Goal: Task Accomplishment & Management: Use online tool/utility

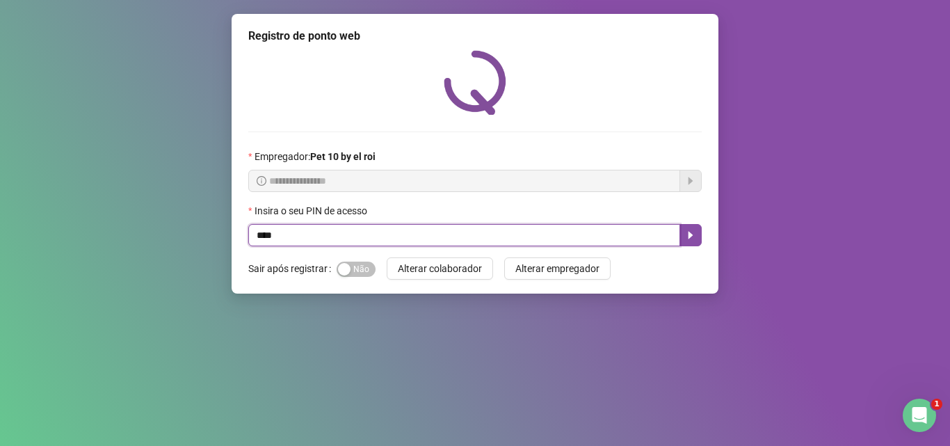
type input "*****"
click at [691, 239] on icon "caret-right" at bounding box center [690, 235] width 11 height 11
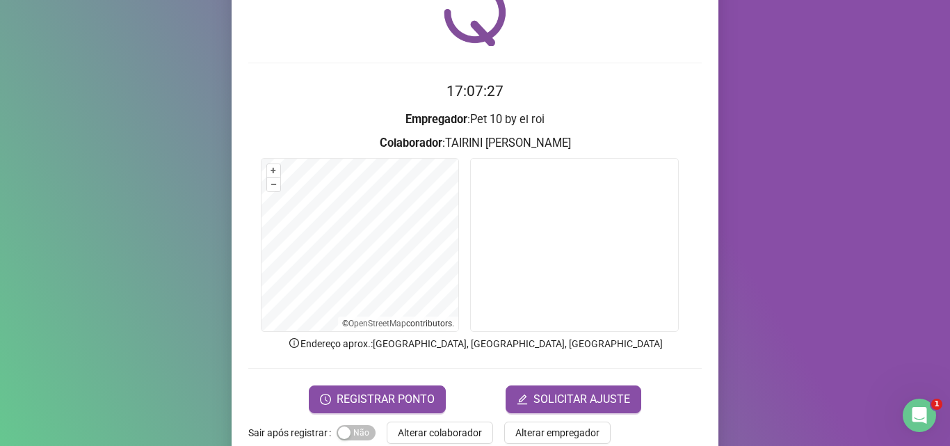
scroll to position [97, 0]
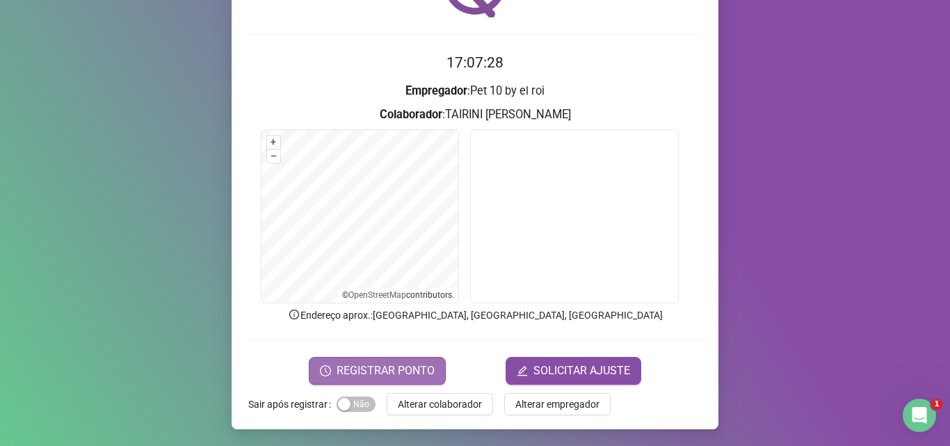
click at [411, 363] on span "REGISTRAR PONTO" at bounding box center [386, 370] width 98 height 17
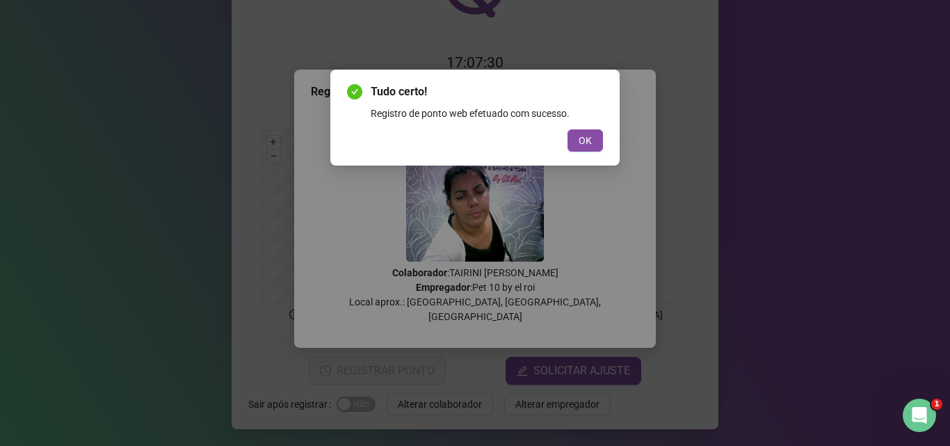
click at [586, 141] on span "OK" at bounding box center [585, 140] width 13 height 15
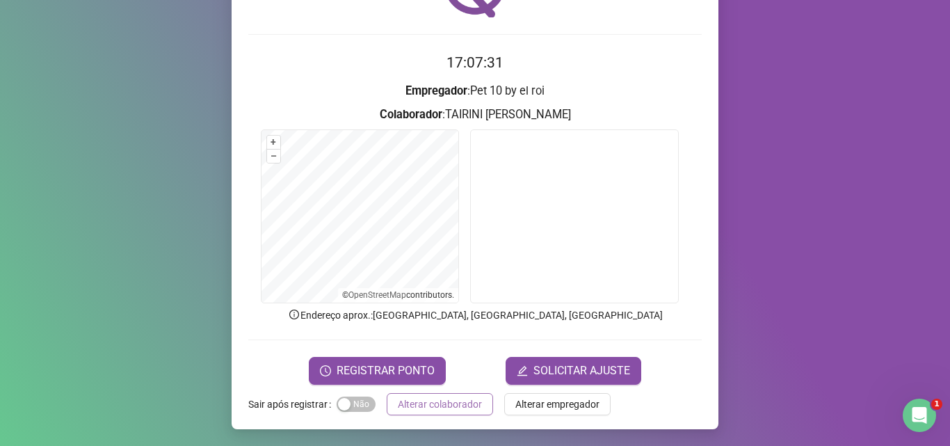
click at [418, 403] on span "Alterar colaborador" at bounding box center [440, 404] width 84 height 15
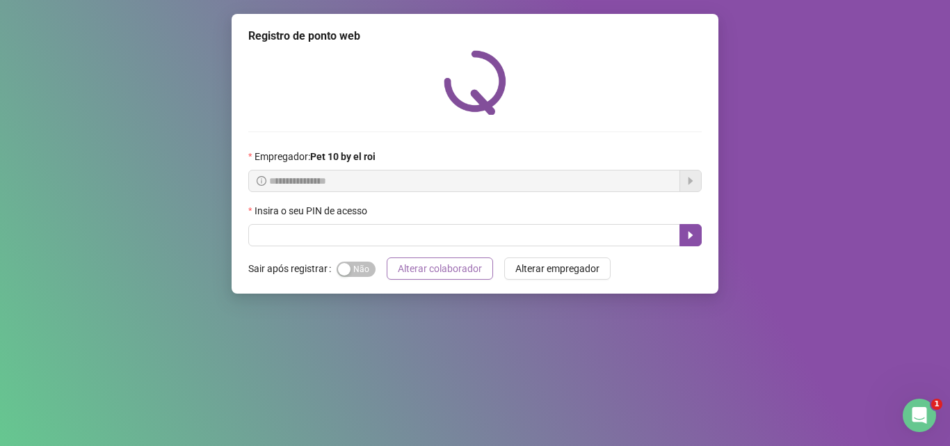
scroll to position [0, 0]
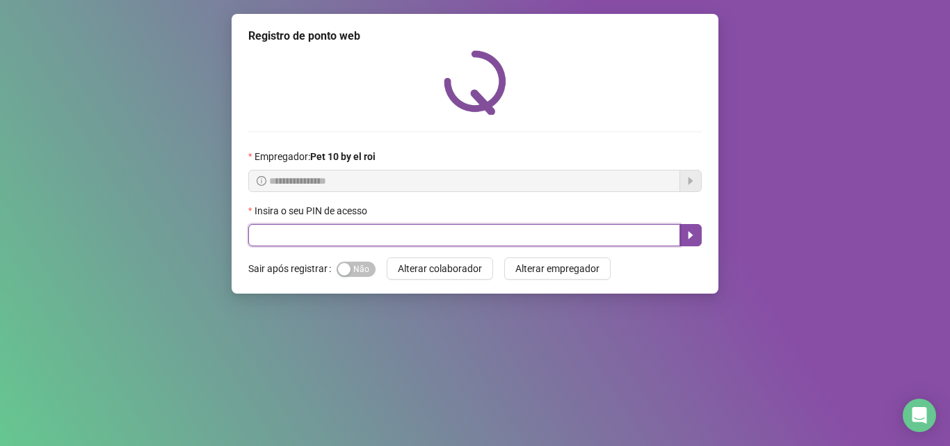
click at [363, 236] on input "text" at bounding box center [464, 235] width 432 height 22
type input "*****"
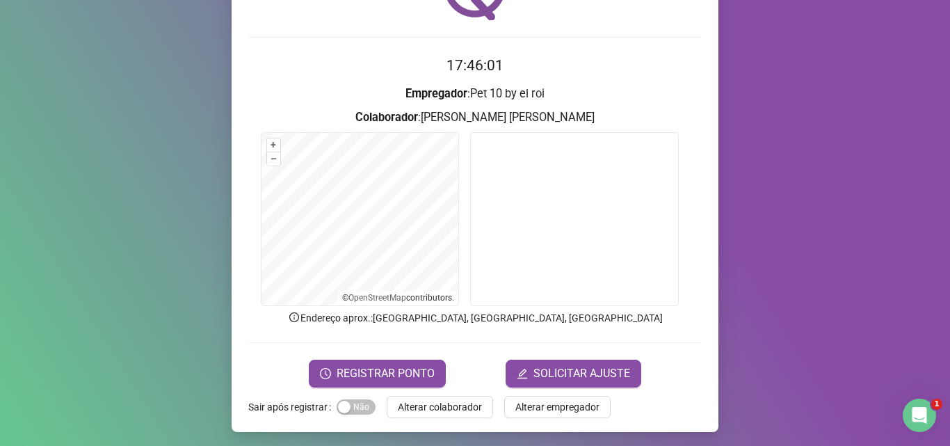
scroll to position [97, 0]
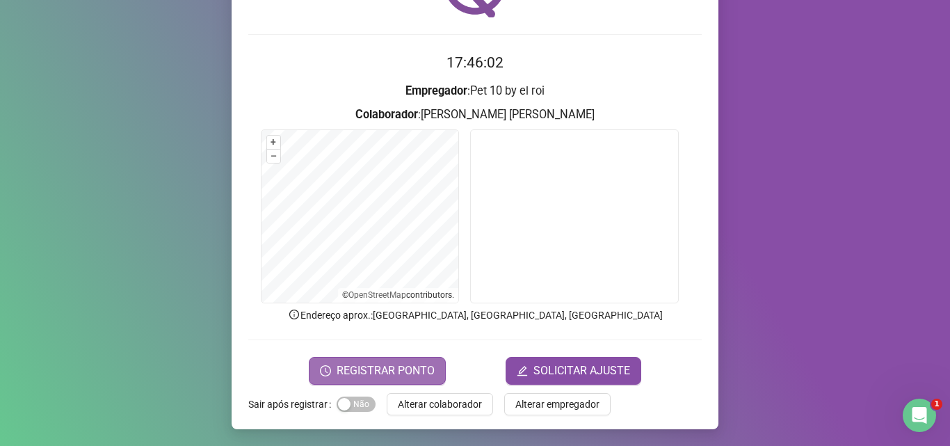
click at [418, 362] on span "REGISTRAR PONTO" at bounding box center [386, 370] width 98 height 17
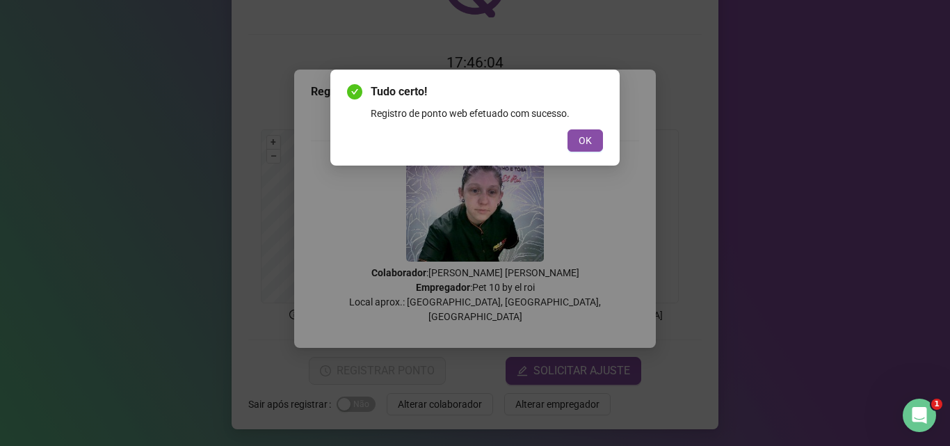
drag, startPoint x: 598, startPoint y: 143, endPoint x: 571, endPoint y: 182, distance: 47.5
click at [598, 143] on button "OK" at bounding box center [585, 140] width 35 height 22
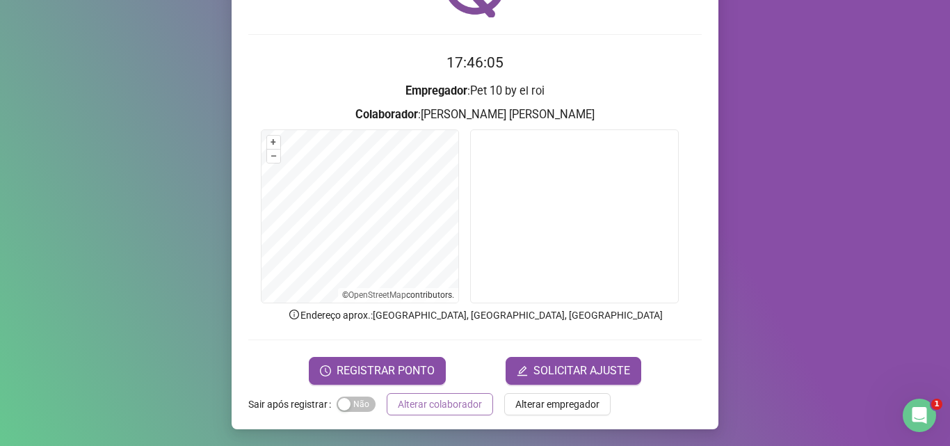
click at [453, 398] on span "Alterar colaborador" at bounding box center [440, 404] width 84 height 15
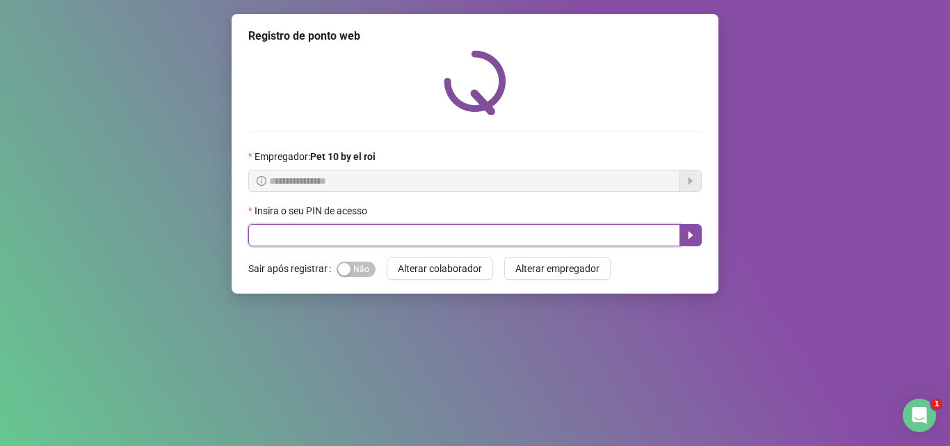
click at [372, 238] on input "text" at bounding box center [464, 235] width 432 height 22
type input "*****"
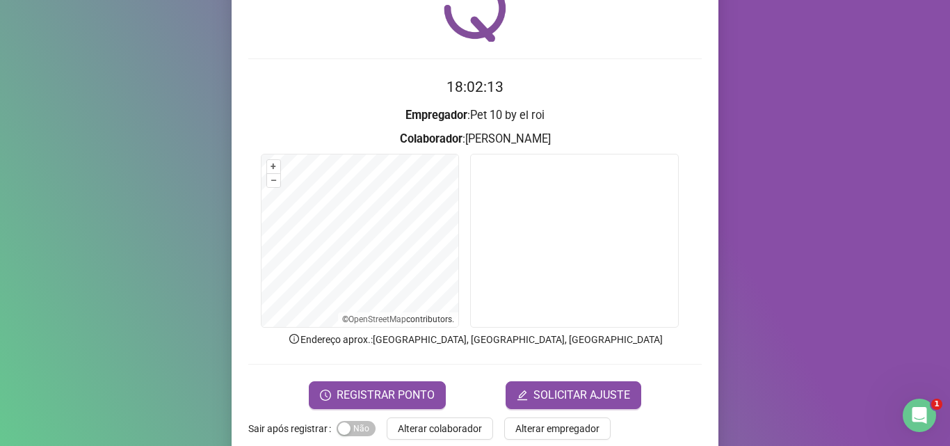
scroll to position [97, 0]
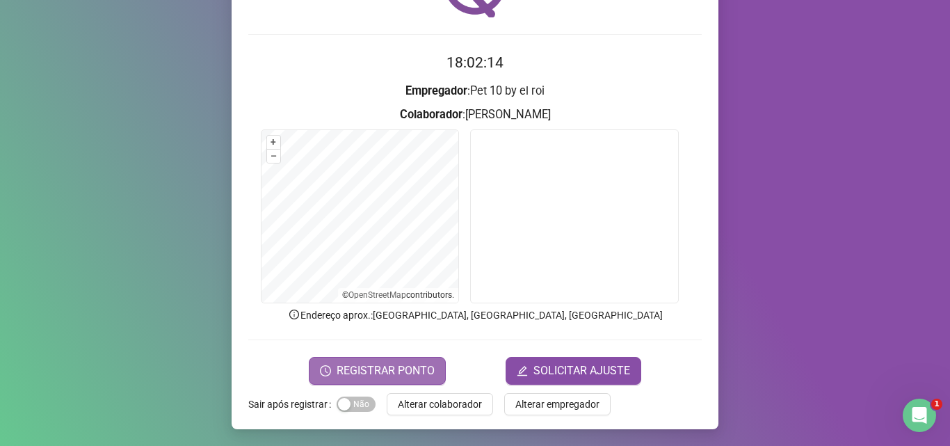
click at [394, 368] on span "REGISTRAR PONTO" at bounding box center [386, 370] width 98 height 17
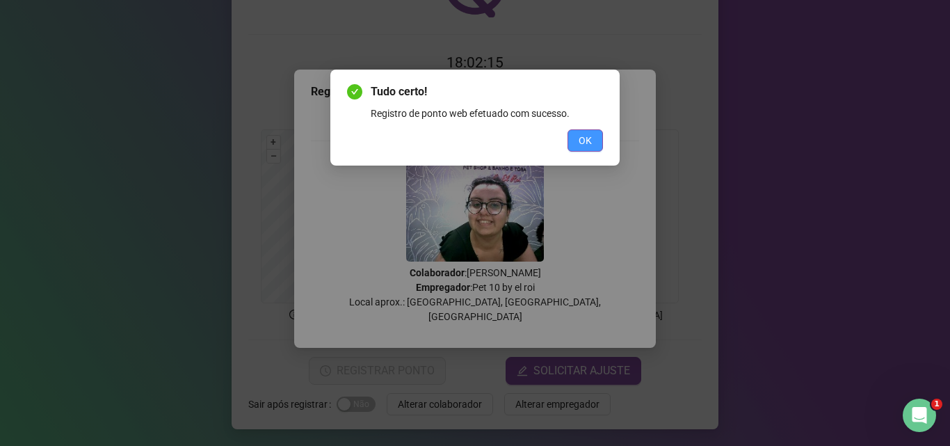
click at [582, 144] on span "OK" at bounding box center [585, 140] width 13 height 15
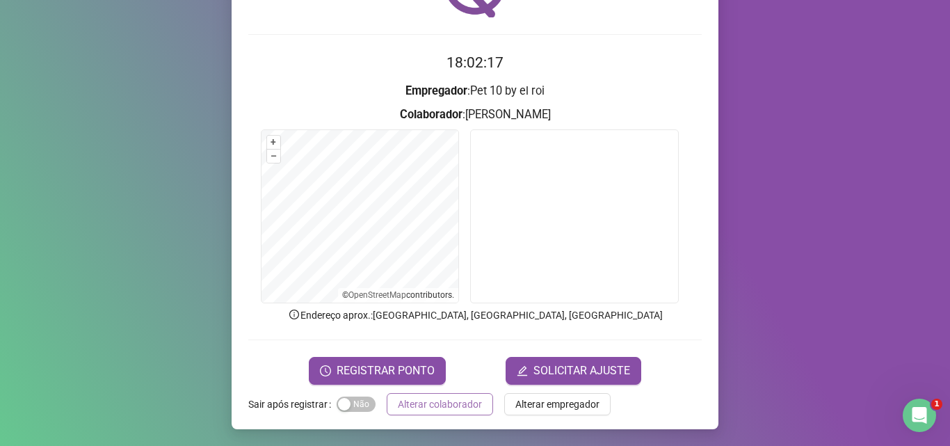
click at [449, 410] on span "Alterar colaborador" at bounding box center [440, 404] width 84 height 15
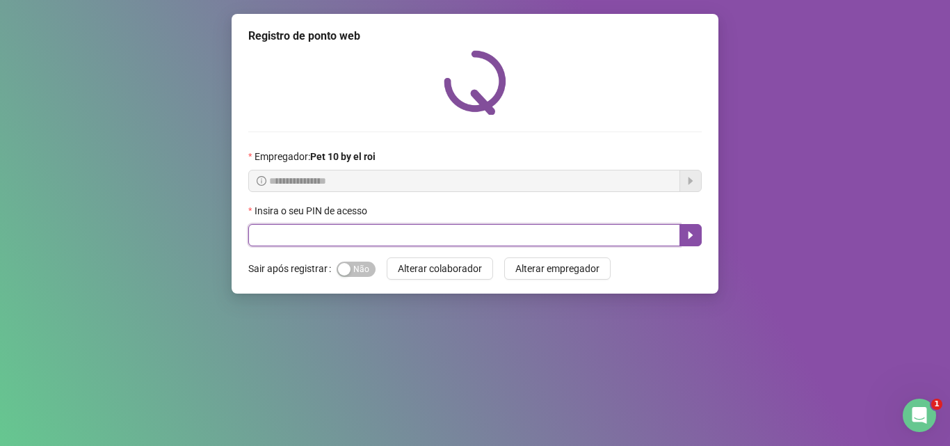
click at [403, 232] on input "text" at bounding box center [464, 235] width 432 height 22
type input "*****"
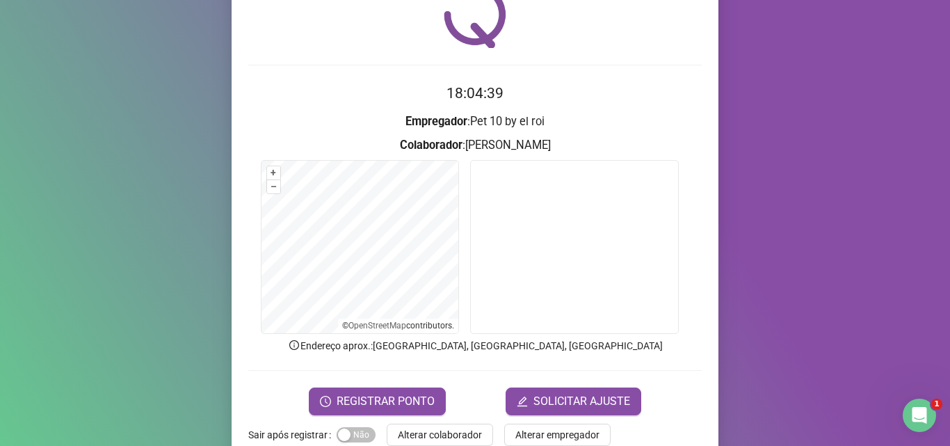
scroll to position [97, 0]
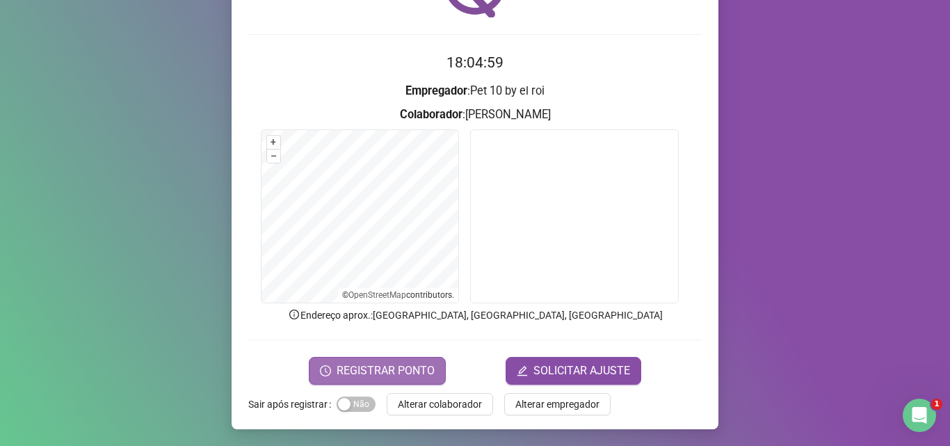
click at [412, 369] on span "REGISTRAR PONTO" at bounding box center [386, 370] width 98 height 17
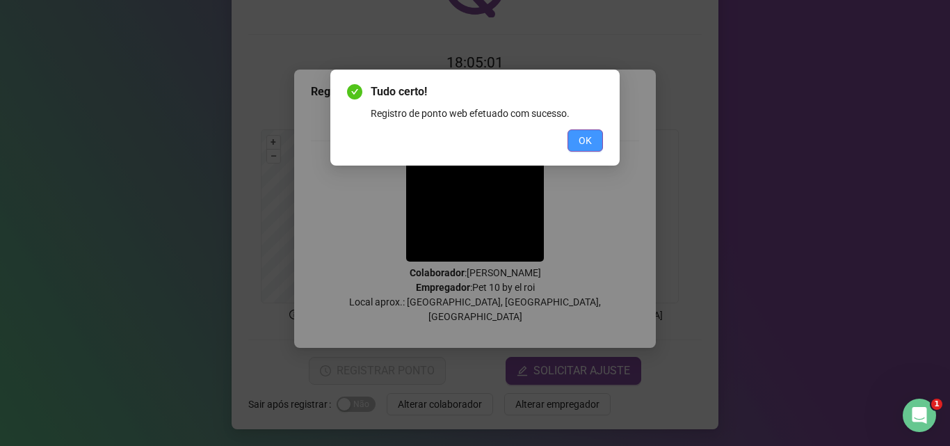
click at [570, 141] on button "OK" at bounding box center [585, 140] width 35 height 22
